Goal: Information Seeking & Learning: Check status

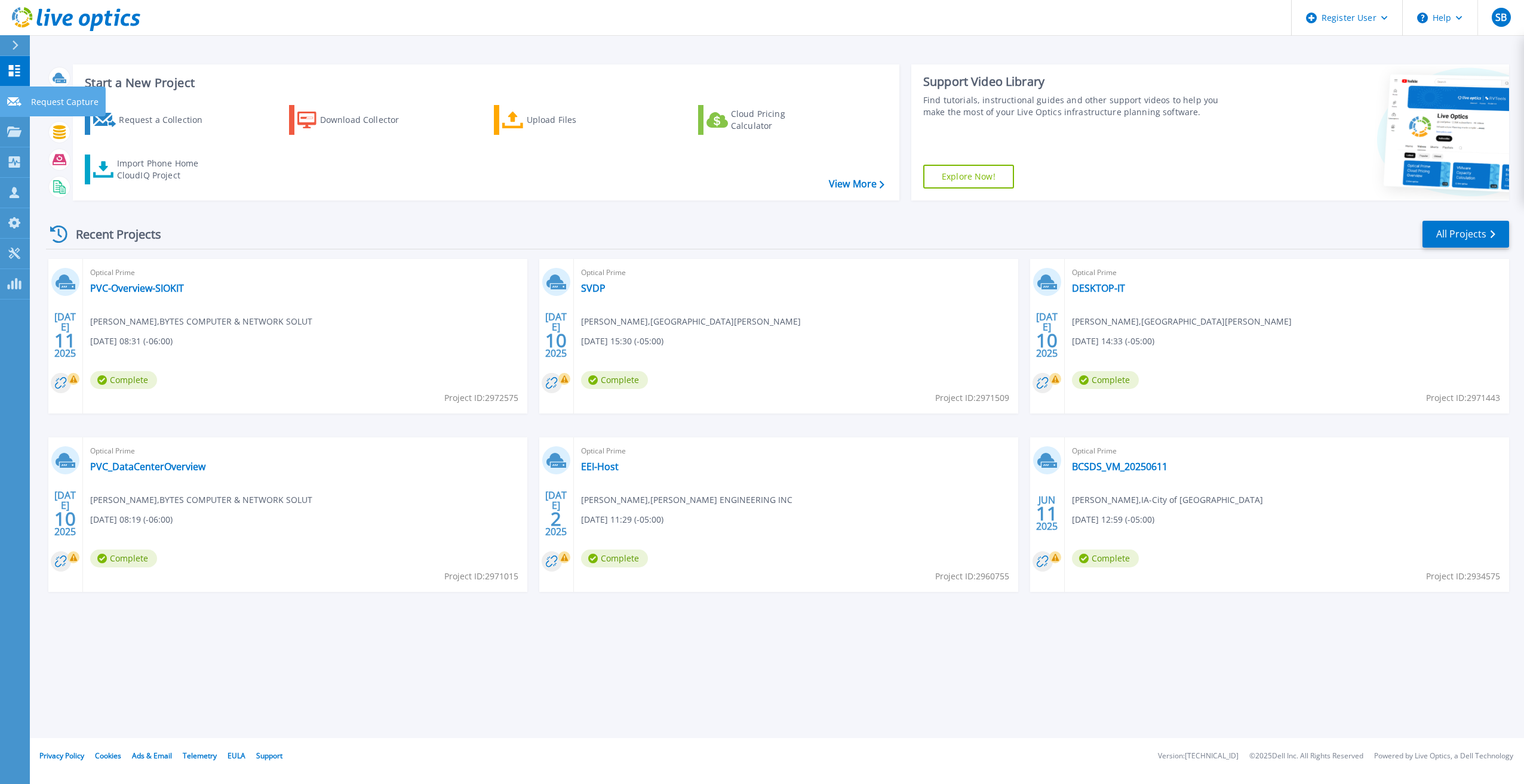
click at [17, 98] on icon at bounding box center [14, 102] width 14 height 9
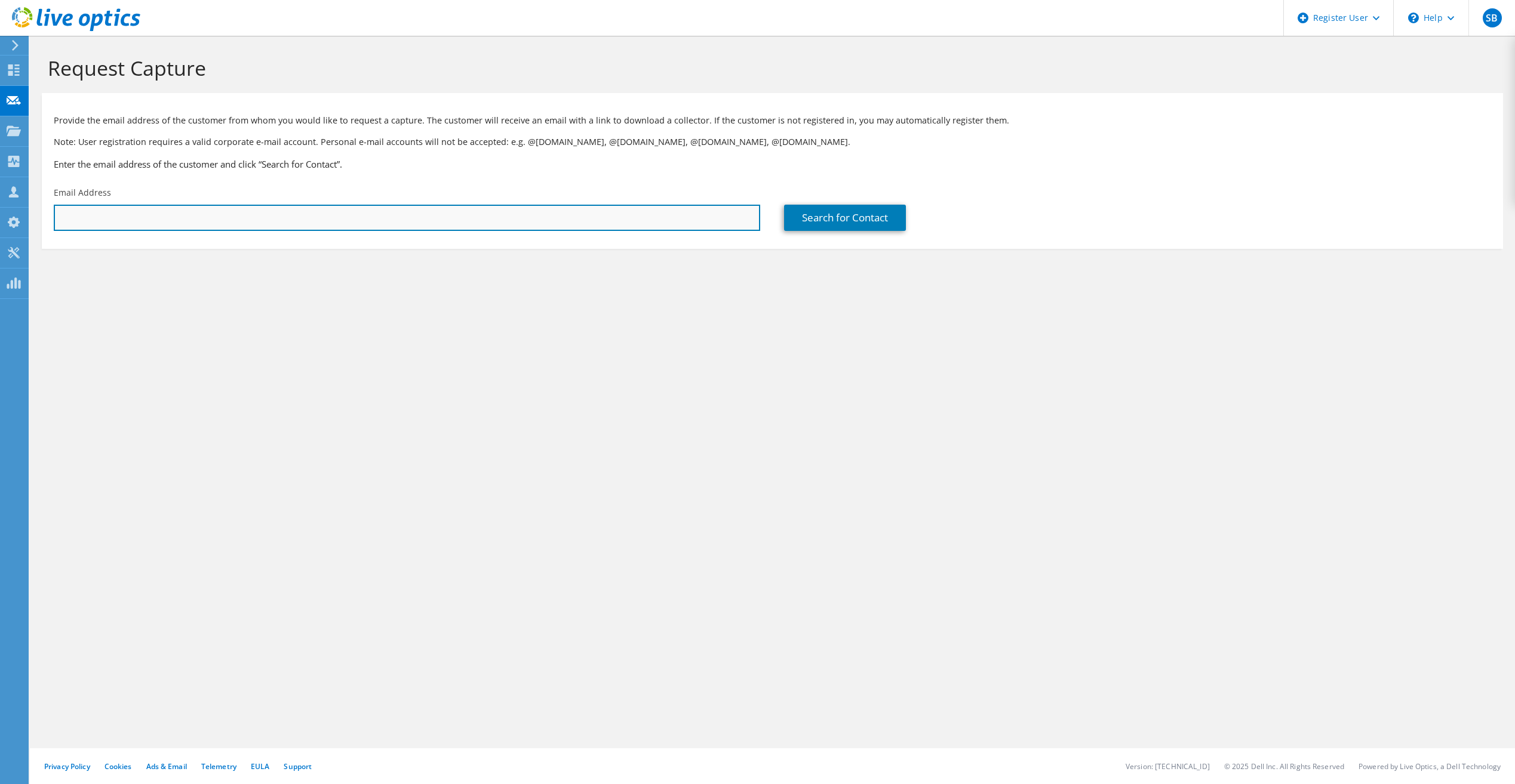
click at [133, 215] on input "text" at bounding box center [407, 218] width 706 height 26
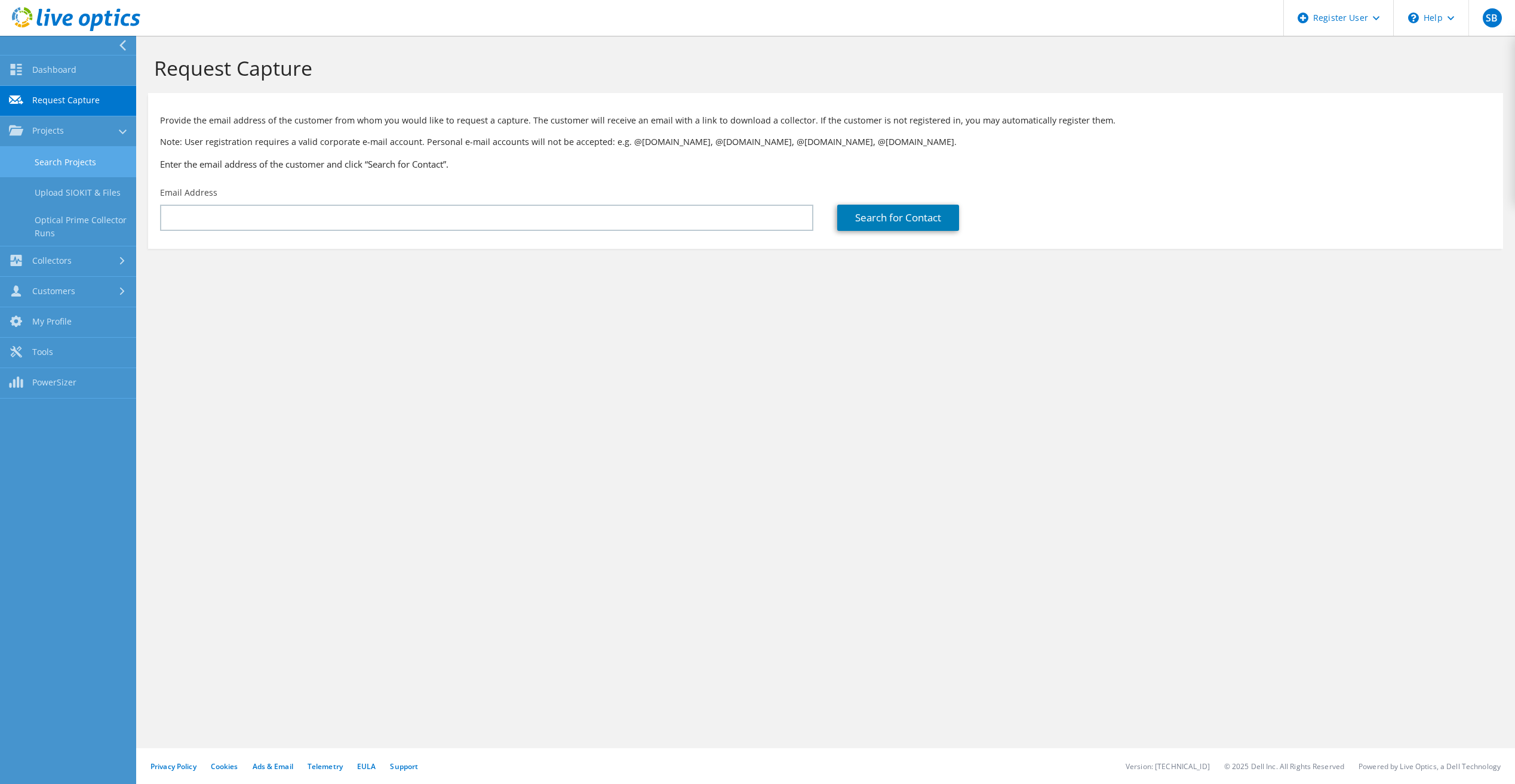
click at [49, 163] on link "Search Projects" at bounding box center [68, 162] width 136 height 31
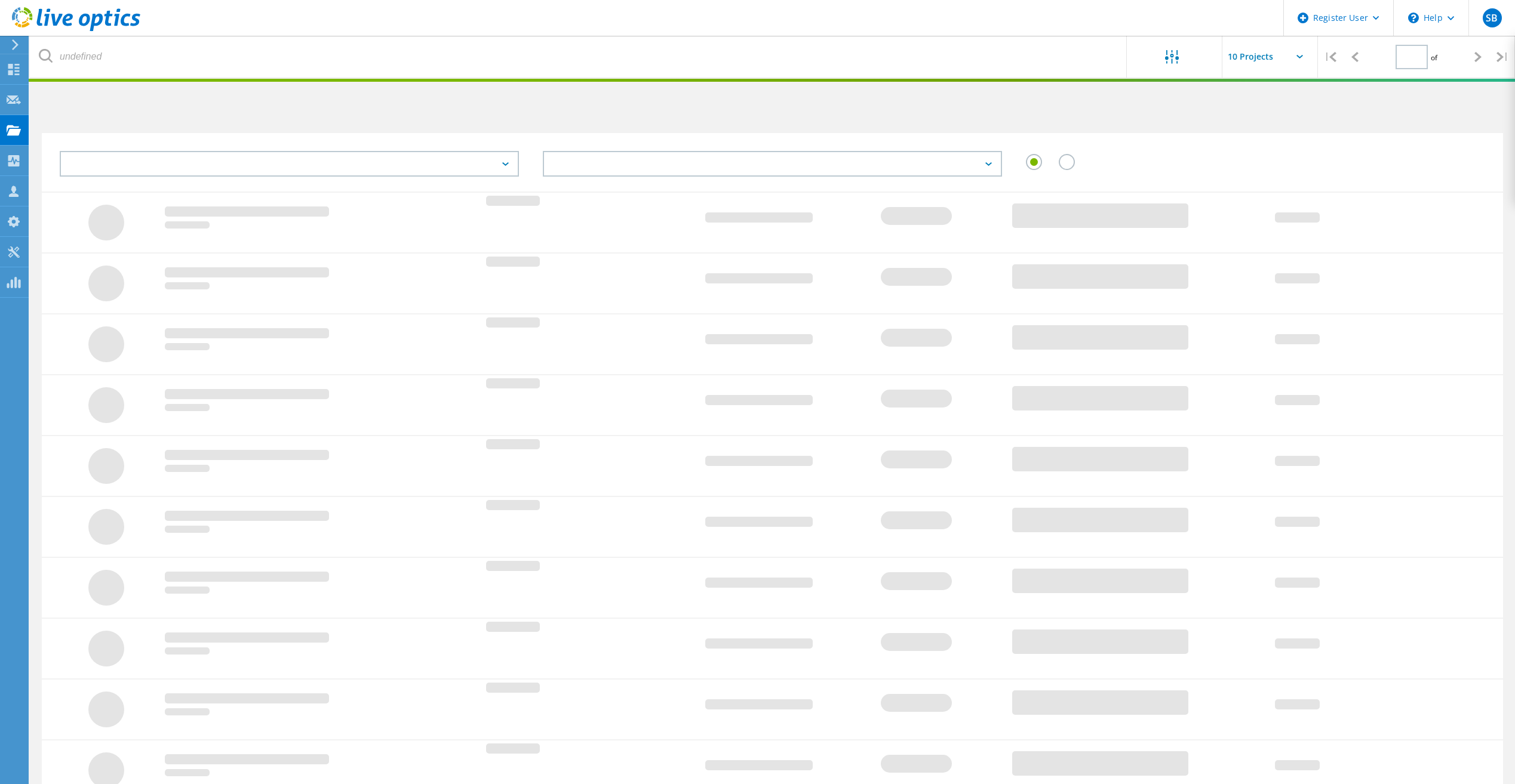
type input "1"
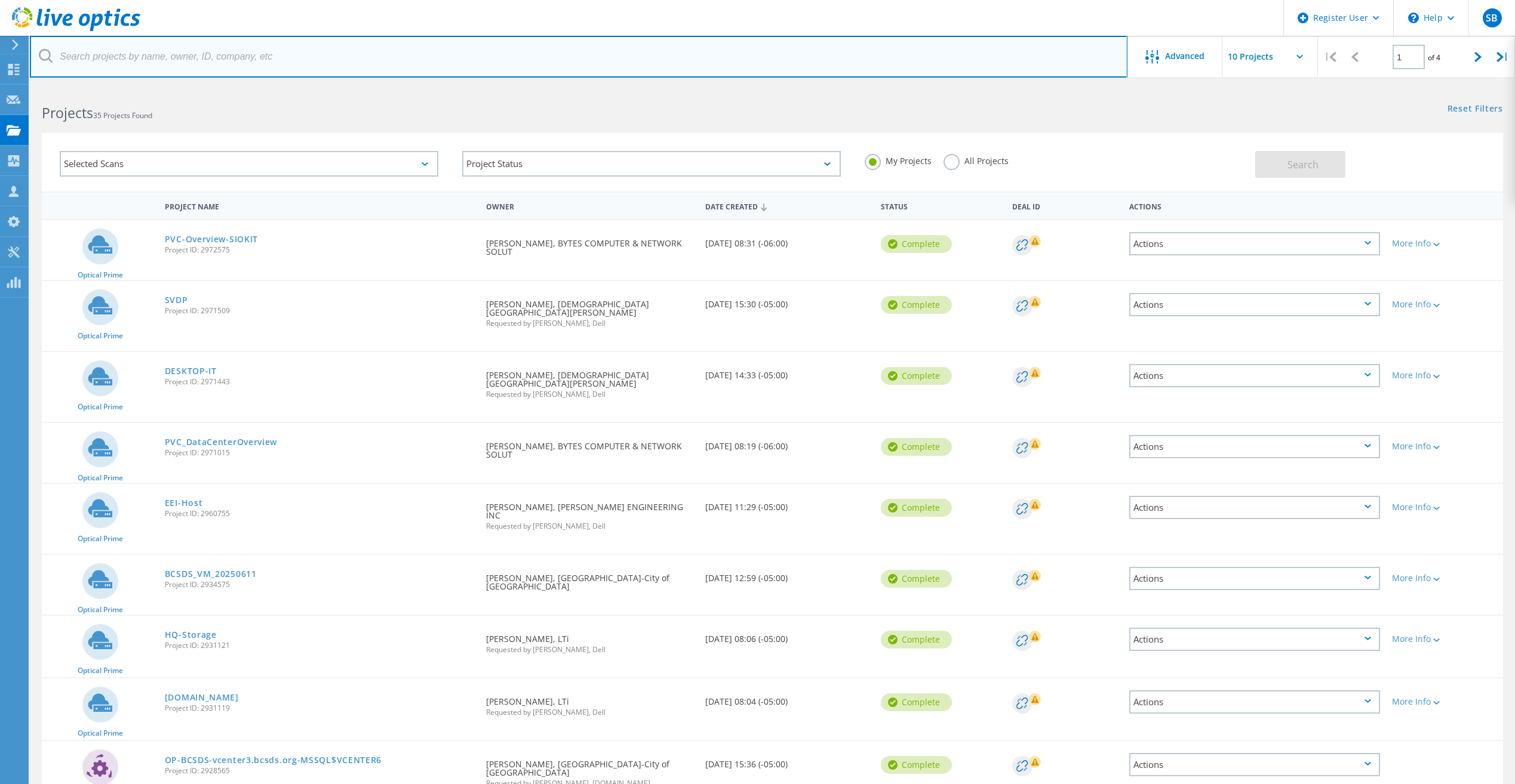
paste input "ben-toland@iowa-city.org"
type input "ben-toland@iowa-city.org"
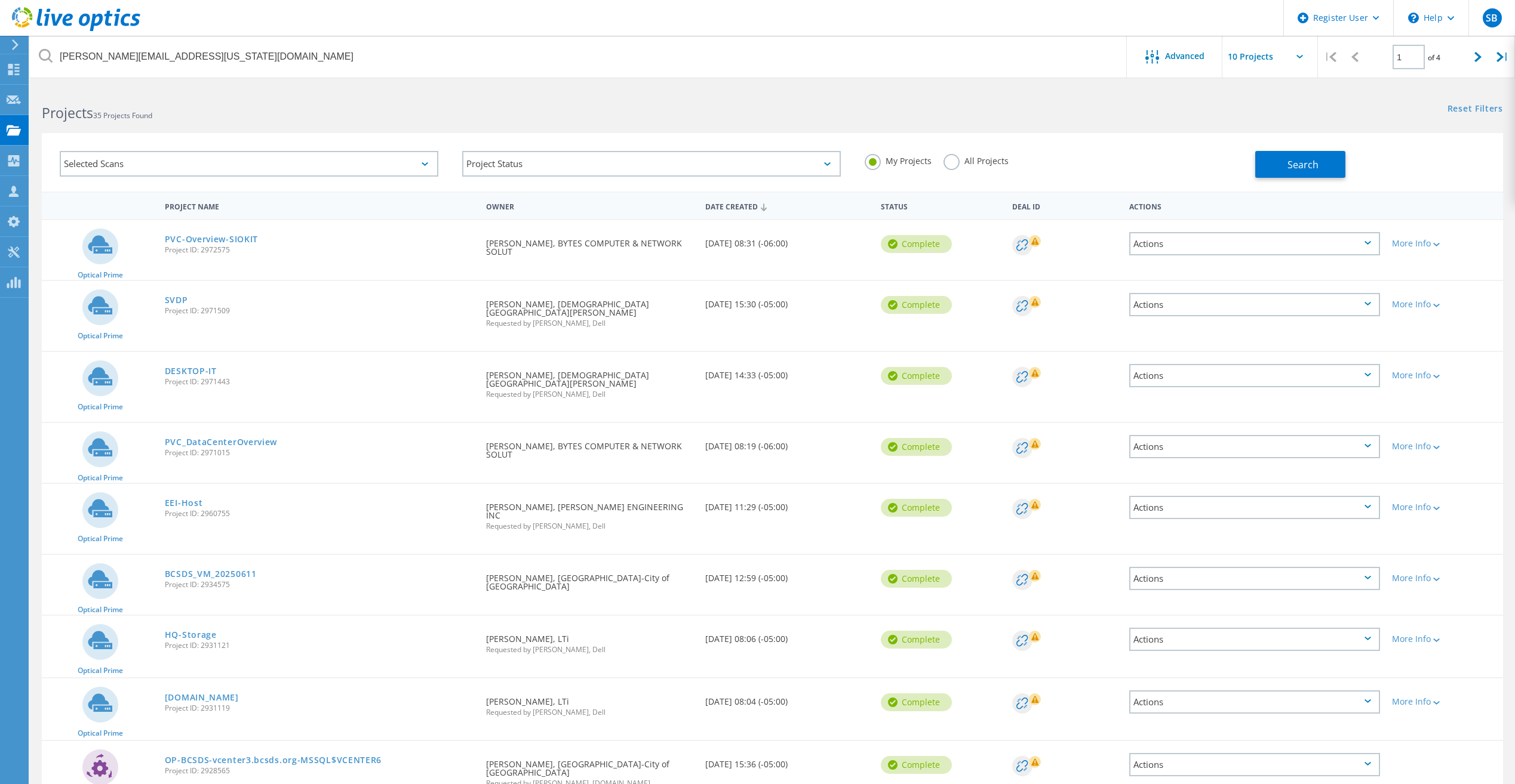
click at [956, 159] on label "All Projects" at bounding box center [976, 159] width 65 height 11
click at [0, 0] on input "All Projects" at bounding box center [0, 0] width 0 height 0
click at [1275, 156] on button "Search" at bounding box center [1300, 164] width 90 height 27
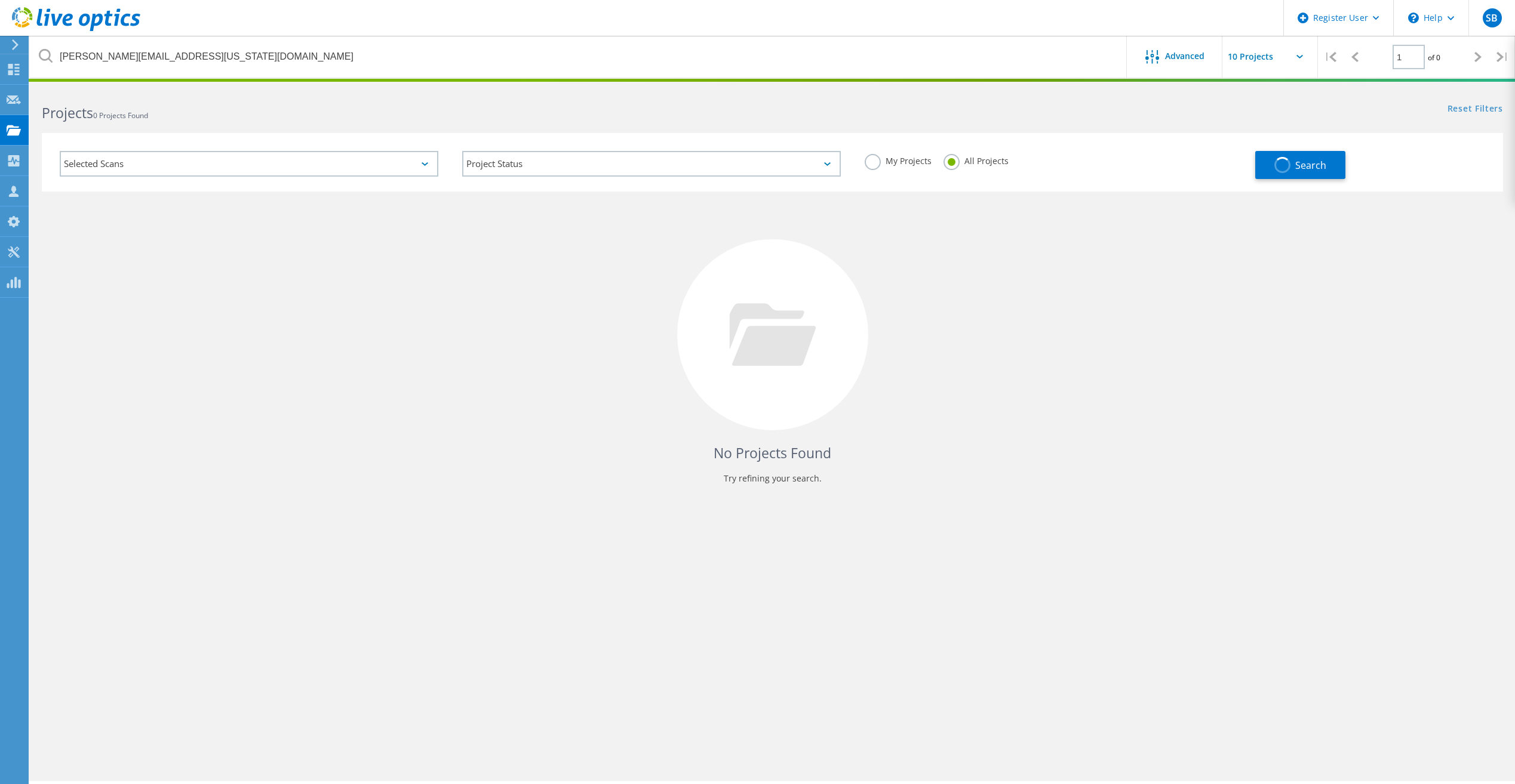
click at [143, 157] on div "Selected Scans" at bounding box center [249, 163] width 379 height 26
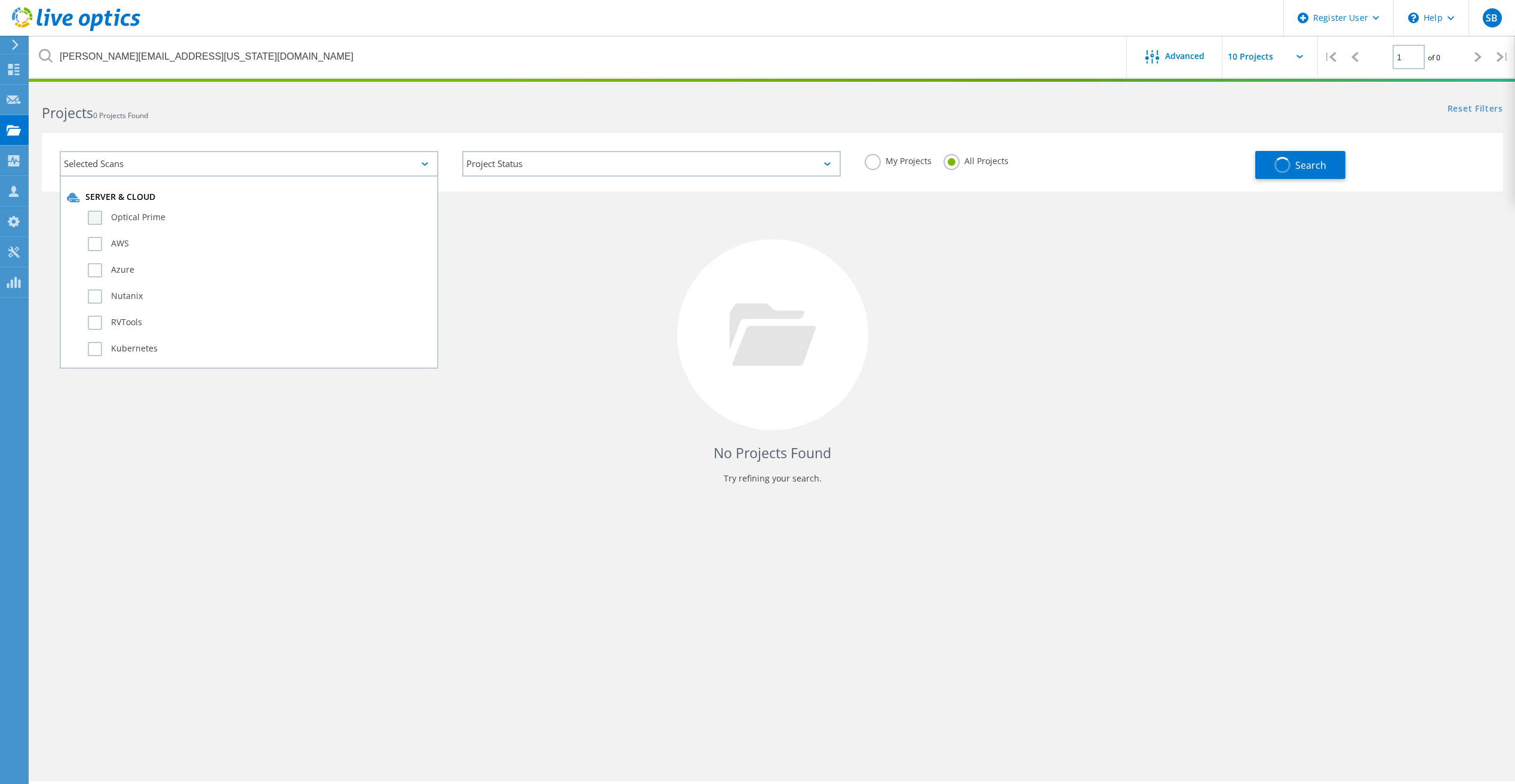
click at [146, 214] on label "Optical Prime" at bounding box center [259, 217] width 343 height 14
click at [0, 0] on input "Optical Prime" at bounding box center [0, 0] width 0 height 0
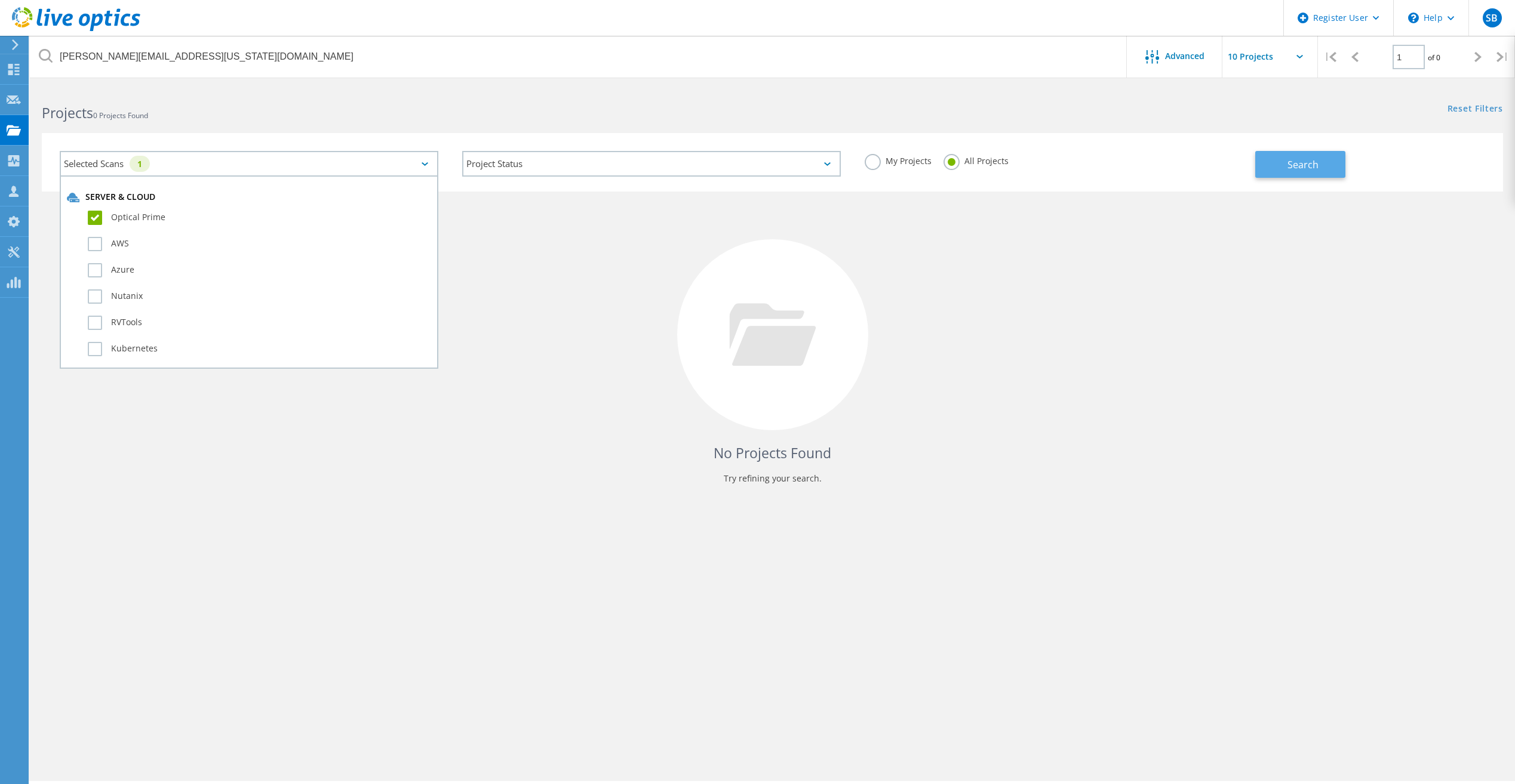
click at [1310, 167] on span "Search" at bounding box center [1303, 164] width 31 height 13
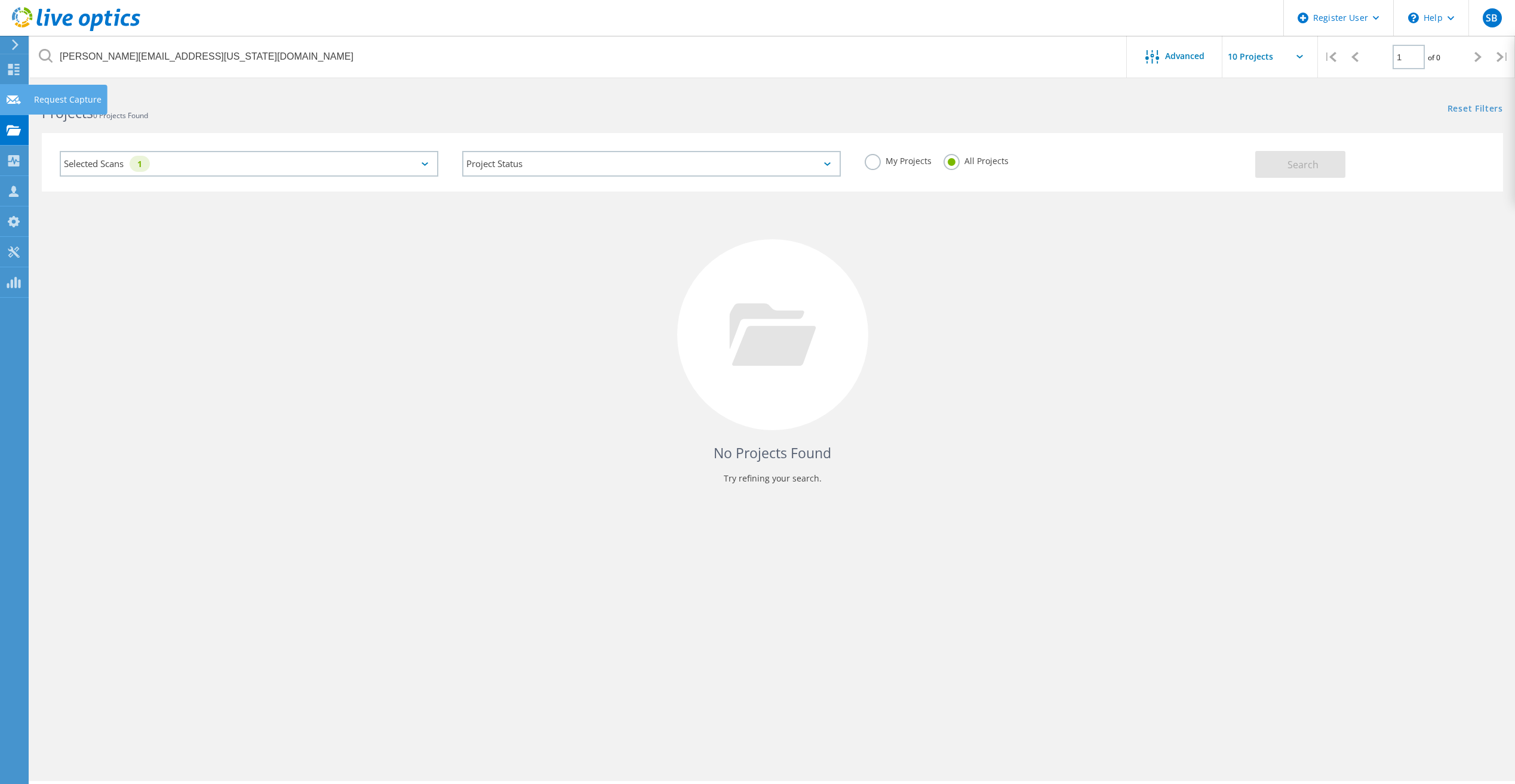
click at [11, 96] on use at bounding box center [14, 99] width 14 height 9
